Goal: Communication & Community: Answer question/provide support

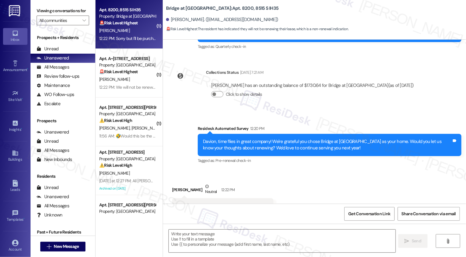
scroll to position [222, 0]
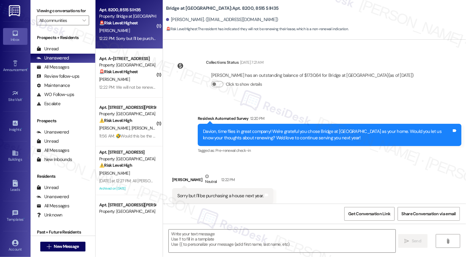
type textarea "Fetching suggested responses. Please feel free to read through the conversation…"
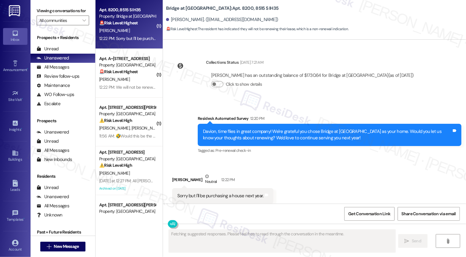
scroll to position [223, 0]
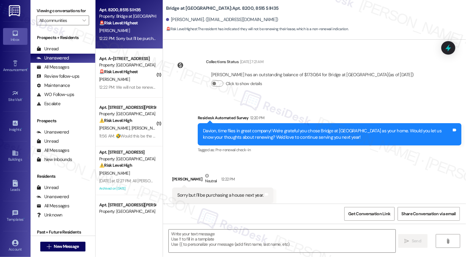
click at [311, 159] on div "Received via SMS Davion Banister Neutral 12:22 PM Sorry but I'll be purchasing …" at bounding box center [314, 188] width 303 height 58
click at [263, 188] on div "Sorry but I'll be purchasing a house next year. Tags and notes" at bounding box center [222, 196] width 101 height 16
click at [296, 182] on div "Received via SMS Davion Banister Neutral 12:22 PM Sorry but I'll be purchasing …" at bounding box center [314, 188] width 303 height 58
click at [202, 232] on textarea at bounding box center [282, 241] width 227 height 23
click at [176, 240] on textarea at bounding box center [282, 241] width 227 height 23
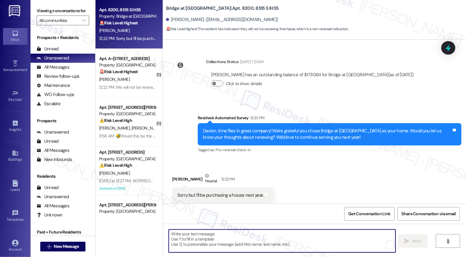
click at [199, 192] on div "Sorry but I'll be purchasing a house next year." at bounding box center [220, 195] width 86 height 6
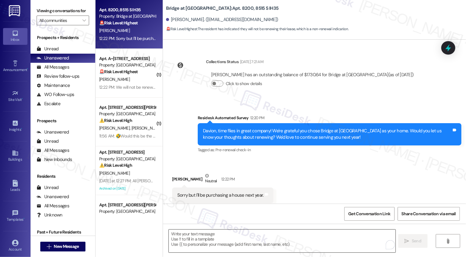
click at [199, 235] on textarea "To enrich screen reader interactions, please activate Accessibility in Grammarl…" at bounding box center [282, 241] width 227 height 23
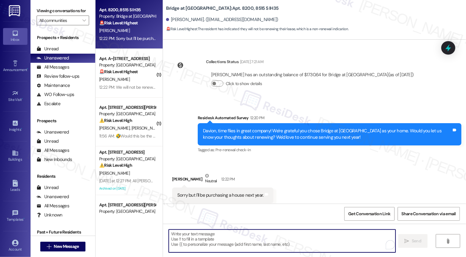
click at [199, 235] on textarea "To enrich screen reader interactions, please activate Accessibility in Grammarl…" at bounding box center [282, 241] width 227 height 23
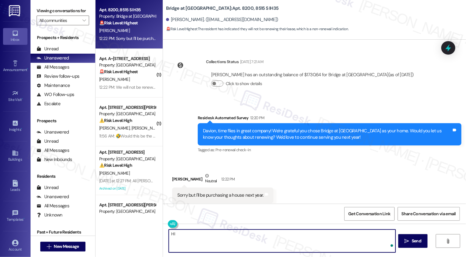
type textarea "H"
click at [285, 233] on textarea "It's great to hear from you, Davion. Thank you for letting me know and congratu…" at bounding box center [282, 241] width 227 height 23
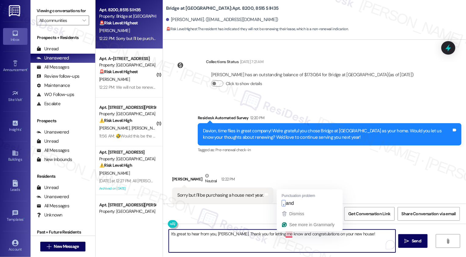
click at [280, 234] on textarea "It's great to hear from you, Davion. Thank you for letting me know and congratu…" at bounding box center [282, 241] width 227 height 23
click at [367, 237] on textarea "It's great to hear from you, Davion. Thank you for letting me know, and congrat…" at bounding box center [282, 241] width 227 height 23
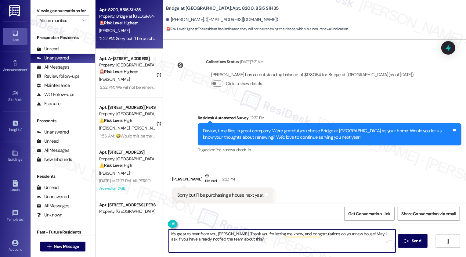
click at [265, 240] on textarea "It's great to hear from you, Davion. Thank you for letting me know, and congrat…" at bounding box center [282, 241] width 227 height 23
click at [293, 240] on textarea "It's great to hear from you, Davion. Thank you for letting me know, and congrat…" at bounding box center [282, 241] width 227 height 23
type textarea "It's great to hear from you, Davion. Thank you for letting me know, and congrat…"
click at [413, 243] on span "Send" at bounding box center [415, 241] width 9 height 6
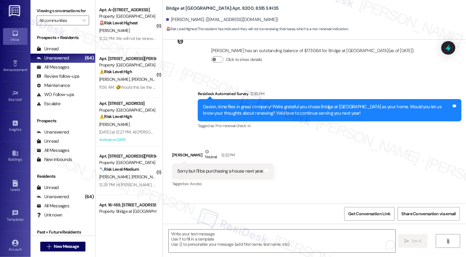
scroll to position [272, 0]
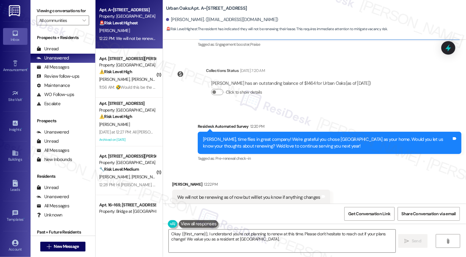
scroll to position [299, 0]
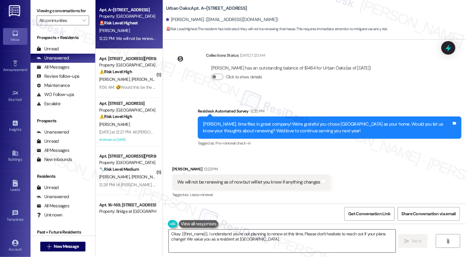
click at [195, 235] on textarea "Okay {{first_name}}, I understand you're not planning to renew at this time. Pl…" at bounding box center [282, 241] width 227 height 23
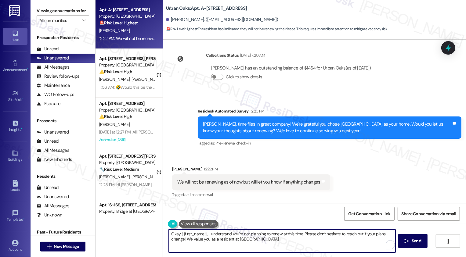
drag, startPoint x: 204, startPoint y: 234, endPoint x: 162, endPoint y: 235, distance: 41.8
click at [165, 235] on div "Okay {{first_name}}, I understand you're not planning to renew at this time. Pl…" at bounding box center [278, 240] width 227 height 23
drag, startPoint x: 333, startPoint y: 232, endPoint x: 336, endPoint y: 238, distance: 7.0
click at [336, 238] on textarea "Thank you for letting me know, Chasity. I understand you're not planning to ren…" at bounding box center [282, 241] width 227 height 23
click at [341, 236] on textarea "Thank you for letting me know, Chasity. I understand you're not planning to ren…" at bounding box center [282, 241] width 227 height 23
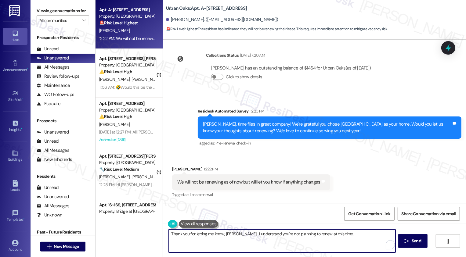
paste textarea "I’d love to hear more about your experience. If you’re open to sharing, what fa…"
click at [331, 233] on textarea "Thank you for letting me know, Chasity. I understand you're not planning to ren…" at bounding box center [282, 241] width 227 height 23
click at [334, 241] on textarea "Thank you for letting me know, Chasity. I understand you're not planning to ren…" at bounding box center [282, 241] width 227 height 23
click at [290, 245] on textarea "Thank you for letting me know, Chasity. I understand you're not planning to ren…" at bounding box center [282, 241] width 227 height 23
click at [199, 237] on textarea "Thank you for letting me know, Chasity. I understand you're not planning to ren…" at bounding box center [282, 241] width 227 height 23
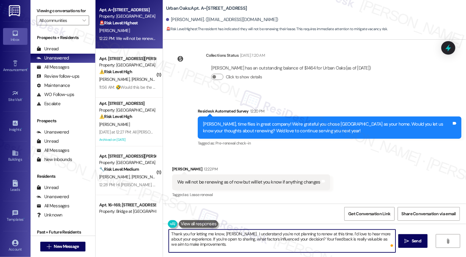
click at [336, 234] on textarea "Thank you for letting me know, Chasity. I understand you're not planning to ren…" at bounding box center [282, 241] width 227 height 23
click at [339, 244] on textarea "Thank you for letting me know, Chasity. I understand you're not planning to ren…" at bounding box center [282, 241] width 227 height 23
click at [313, 244] on textarea "Thank you for letting me know, Chasity. I understand you're not planning to ren…" at bounding box center [282, 241] width 227 height 23
drag, startPoint x: 334, startPoint y: 234, endPoint x: 338, endPoint y: 244, distance: 10.9
click at [338, 244] on textarea "Thank you for letting me know, Chasity. I understand you're not planning to ren…" at bounding box center [282, 241] width 227 height 23
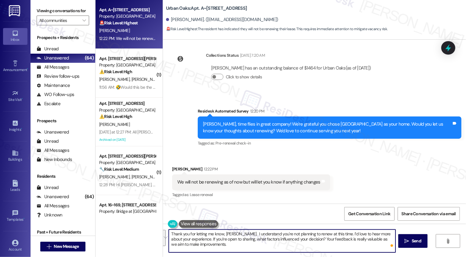
click at [335, 244] on textarea "Thank you for letting me know, Chasity. I understand you're not planning to ren…" at bounding box center [282, 241] width 227 height 23
click at [346, 245] on textarea "Thank you for letting me know, Chasity. I understand you're not planning to ren…" at bounding box center [282, 241] width 227 height 23
type textarea "Thank you for letting me know, Chasity. I understand you're not planning to ren…"
click at [406, 245] on button " Send" at bounding box center [413, 241] width 30 height 14
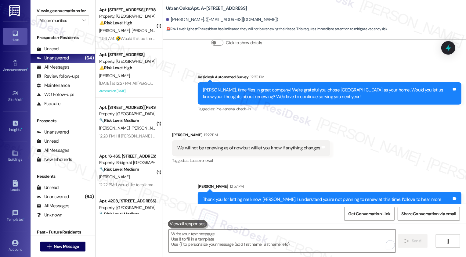
scroll to position [354, 0]
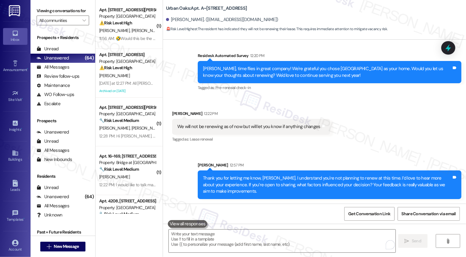
click at [250, 189] on div "Thank you for letting me know, Chasity. I understand you're not planning to ren…" at bounding box center [327, 185] width 249 height 20
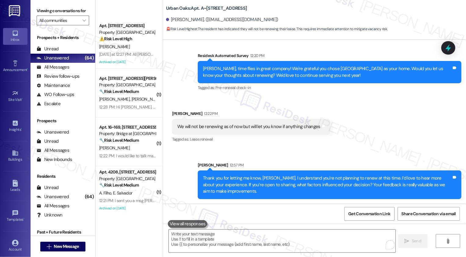
scroll to position [201, 0]
